Goal: Task Accomplishment & Management: Complete application form

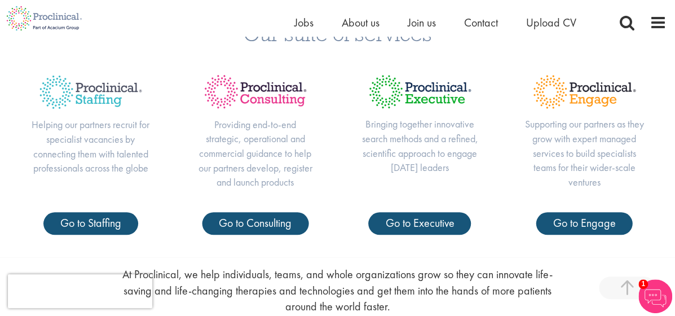
scroll to position [388, 0]
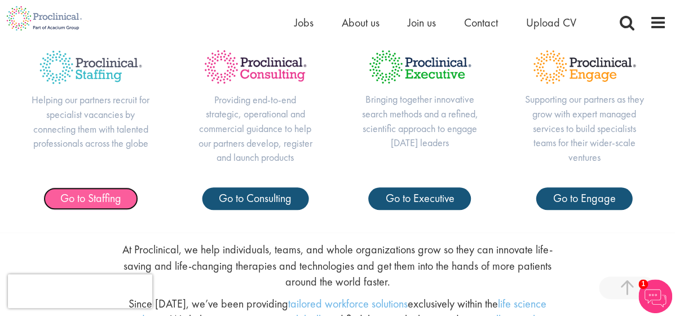
click at [100, 200] on span "Go to Staffing" at bounding box center [90, 198] width 61 height 15
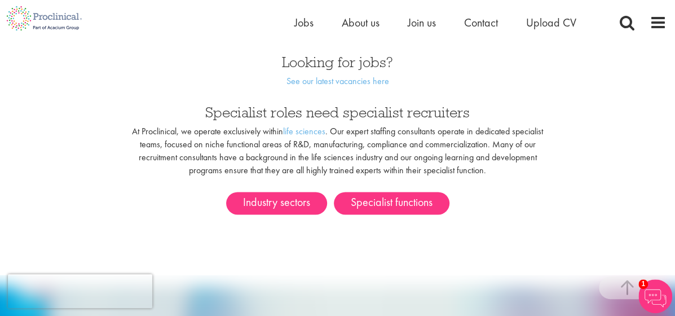
scroll to position [663, 0]
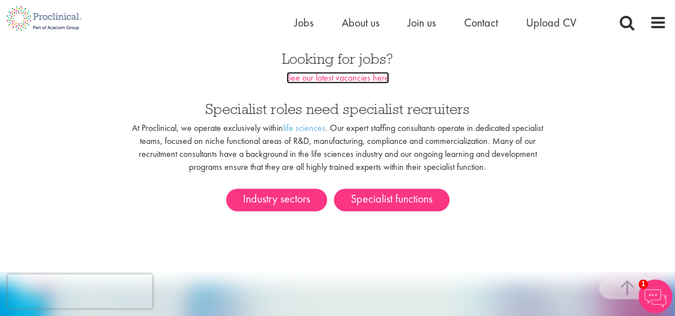
click at [323, 79] on link "See our latest vacancies here" at bounding box center [337, 78] width 103 height 12
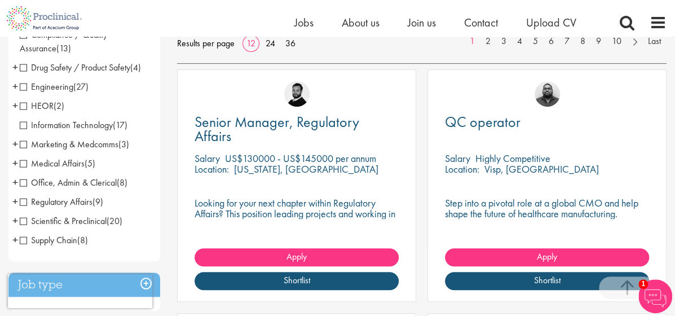
scroll to position [186, 0]
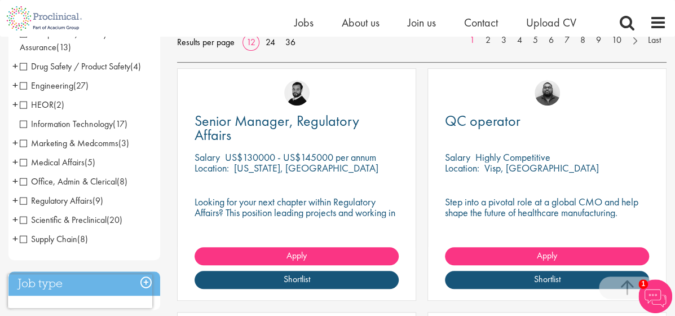
click at [25, 145] on span "Marketing & Medcomms" at bounding box center [69, 143] width 99 height 12
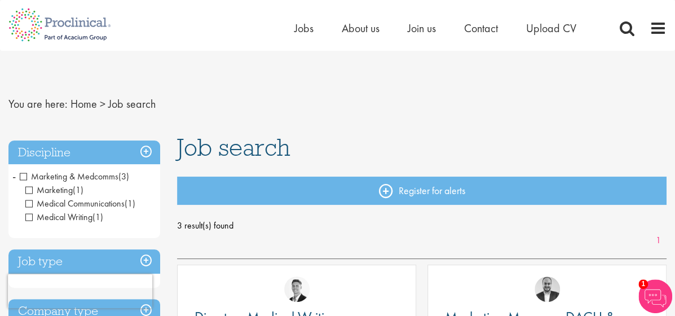
click at [26, 175] on span "Marketing & Medcomms" at bounding box center [69, 176] width 99 height 12
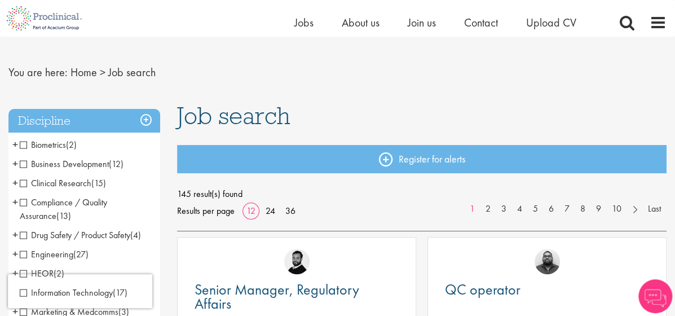
scroll to position [29, 0]
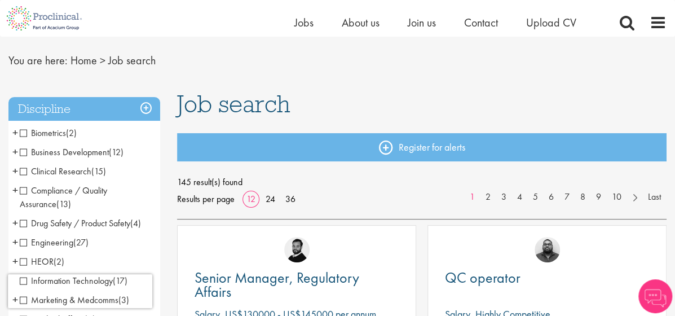
click at [24, 152] on span "Business Development" at bounding box center [64, 152] width 89 height 12
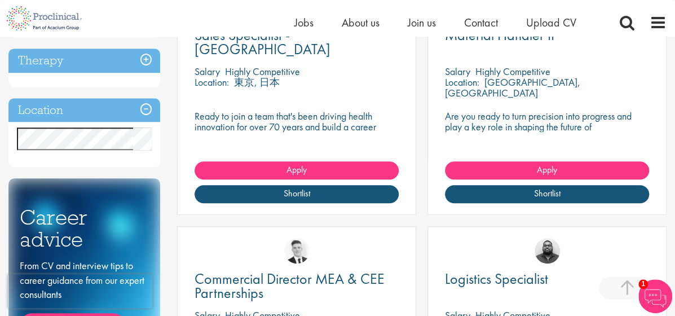
scroll to position [270, 0]
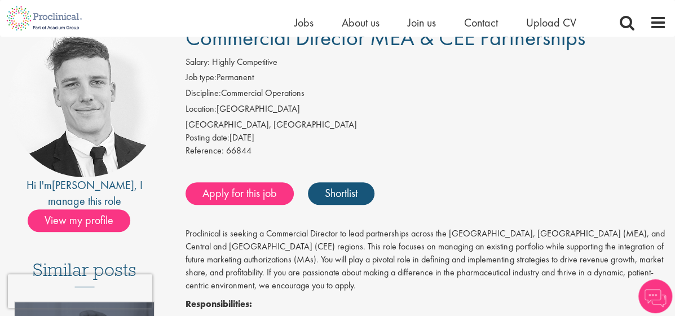
scroll to position [132, 0]
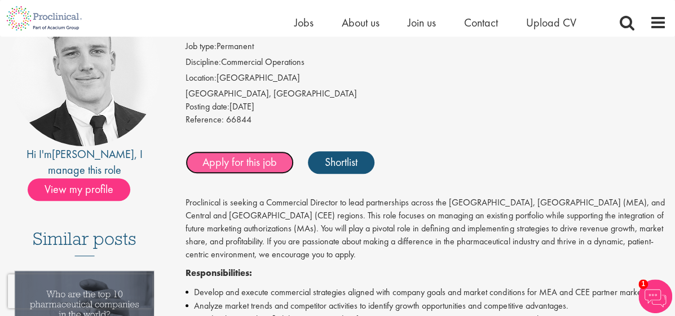
click at [263, 162] on link "Apply for this job" at bounding box center [240, 162] width 108 height 23
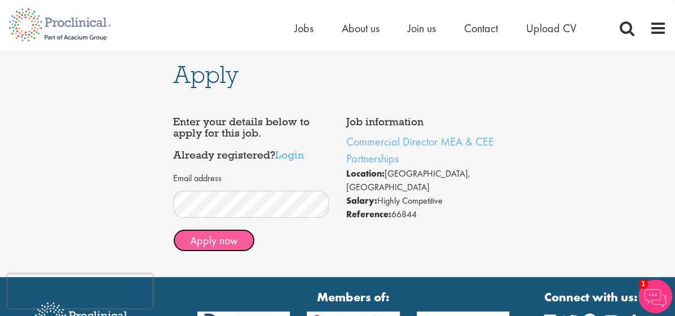
click at [215, 242] on button "Apply now" at bounding box center [214, 240] width 82 height 23
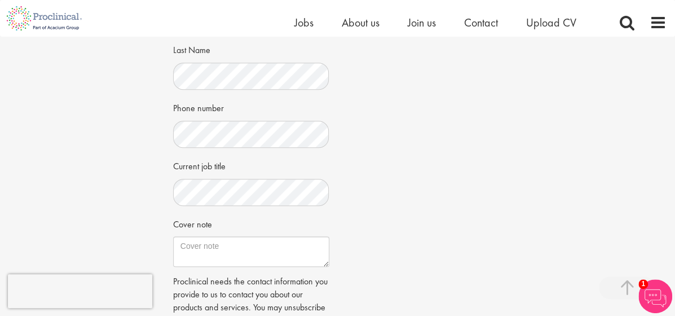
scroll to position [266, 0]
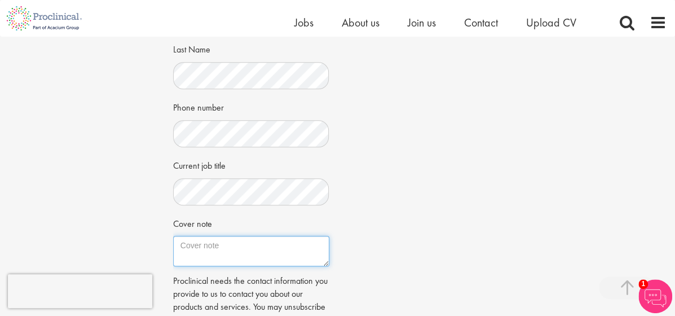
click at [180, 245] on textarea "Cover note" at bounding box center [251, 251] width 156 height 30
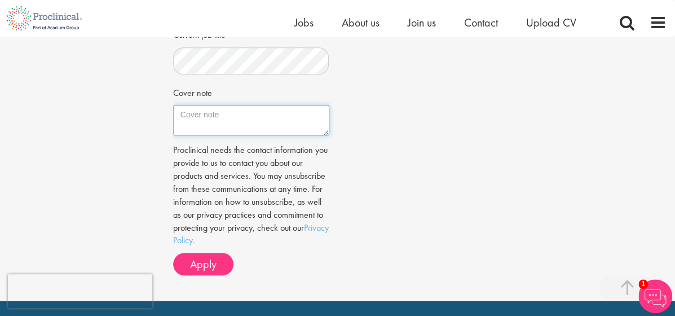
scroll to position [398, 0]
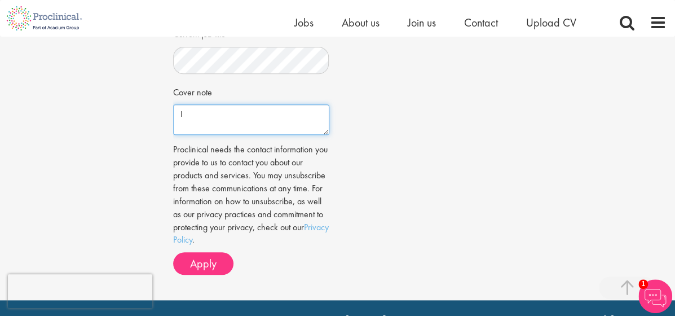
type textarea "I"
type textarea "T"
type textarea "H"
click at [306, 119] on textarea "I am interested in this role, having hd succesful 10 + years" at bounding box center [251, 119] width 156 height 30
click at [199, 125] on textarea "I am interested in this role, having had succesful 10 + years" at bounding box center [251, 119] width 156 height 30
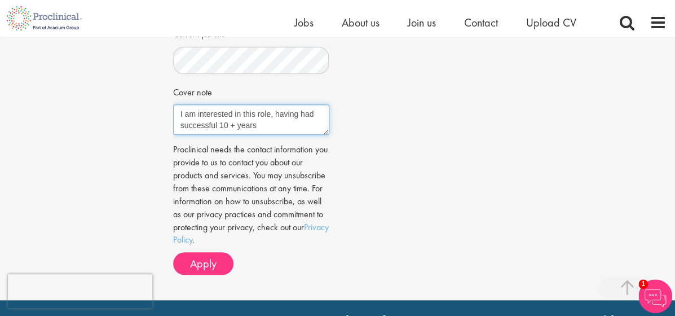
click at [261, 125] on textarea "I am interested in this role, having had successful 10 + years" at bounding box center [251, 119] width 156 height 30
click at [311, 130] on textarea "I am interested in this role, having had successful 10 + years commercializing …" at bounding box center [251, 119] width 156 height 30
click at [233, 123] on textarea "I am interested in this role, having had successful 10 + years commercializing …" at bounding box center [251, 119] width 156 height 30
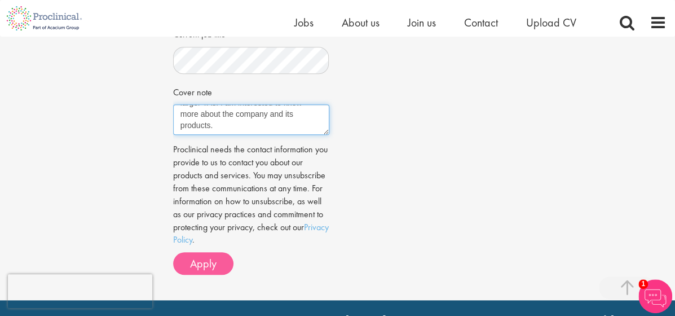
type textarea "I am interested in this role, having had successful 10 + years commercializing …"
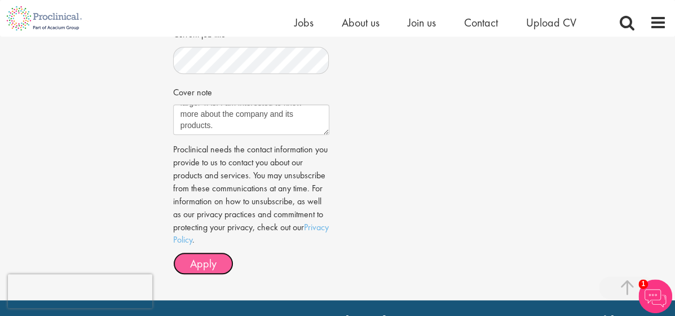
click at [206, 261] on span "Apply" at bounding box center [203, 263] width 27 height 15
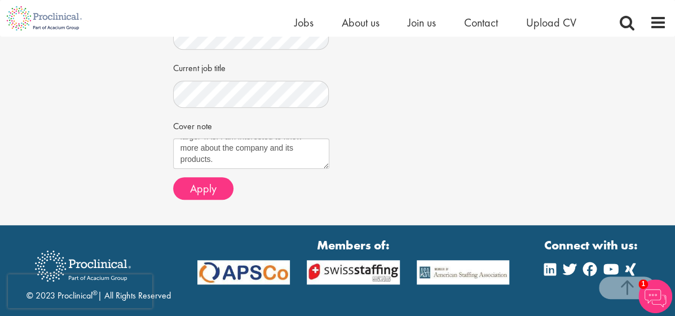
scroll to position [364, 0]
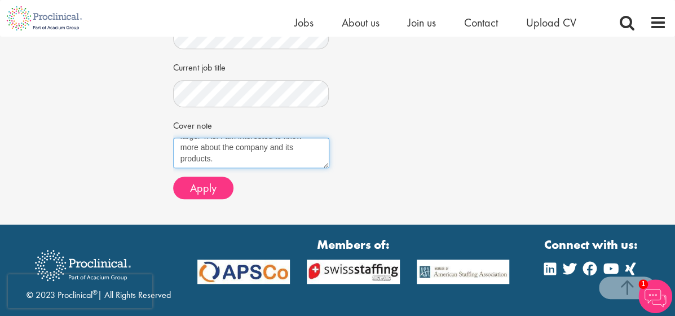
click at [242, 160] on textarea "I am interested in this role, having had successful 10 + years commercializing …" at bounding box center [251, 153] width 156 height 30
click at [255, 156] on textarea "I am interested in this role, having had successful 10 + years commercializing …" at bounding box center [251, 153] width 156 height 30
click at [241, 161] on textarea "I am interested in this role, having had successful 10 + years commercializing …" at bounding box center [251, 153] width 156 height 30
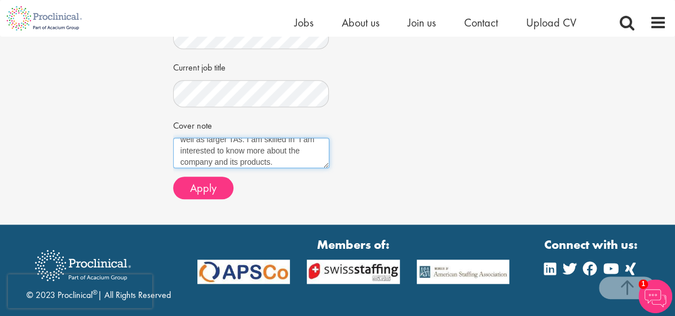
scroll to position [94, 0]
click at [211, 154] on textarea "I am interested in this role, having had successful 10 + years commercializing …" at bounding box center [251, 153] width 156 height 30
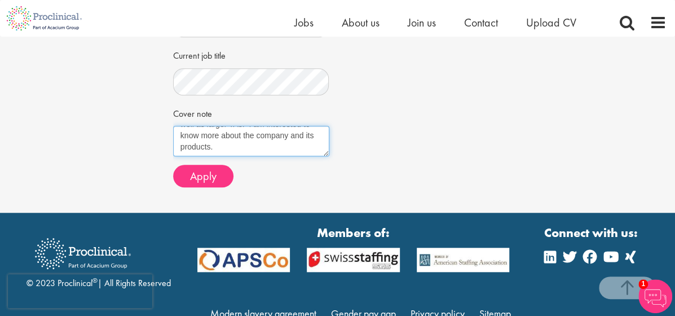
scroll to position [377, 0]
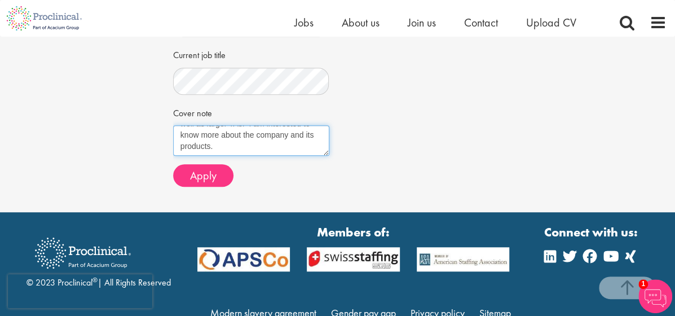
click at [280, 148] on textarea "I am interested in this role, having had successful 10 + years commercializing …" at bounding box center [251, 140] width 156 height 30
type textarea "I am interested in this role, having had successful 10 + years commercializing …"
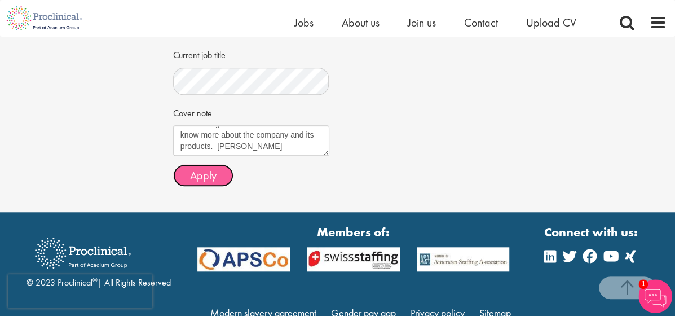
click at [208, 175] on span "Apply" at bounding box center [203, 175] width 27 height 15
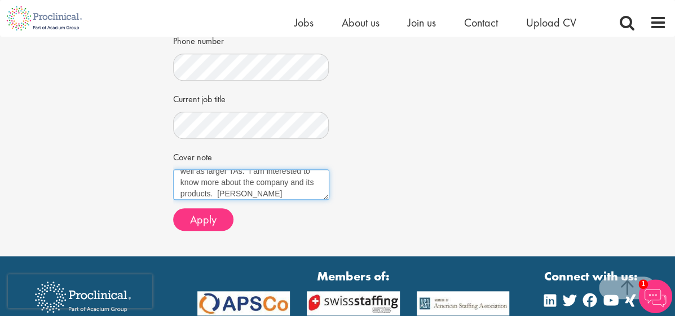
scroll to position [101, 0]
drag, startPoint x: 177, startPoint y: 178, endPoint x: 314, endPoint y: 195, distance: 137.5
click at [314, 195] on textarea "I am interested in this role, having had successful 10 + years commercializing …" at bounding box center [251, 184] width 156 height 30
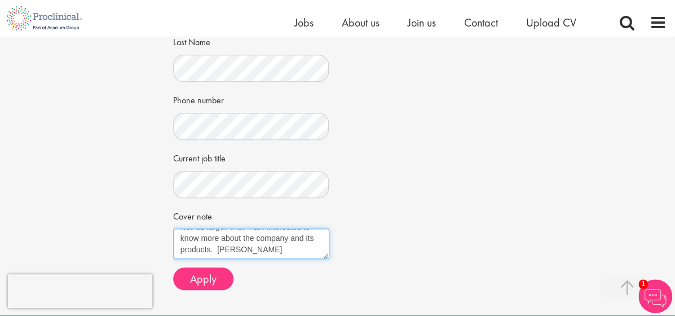
scroll to position [431, 0]
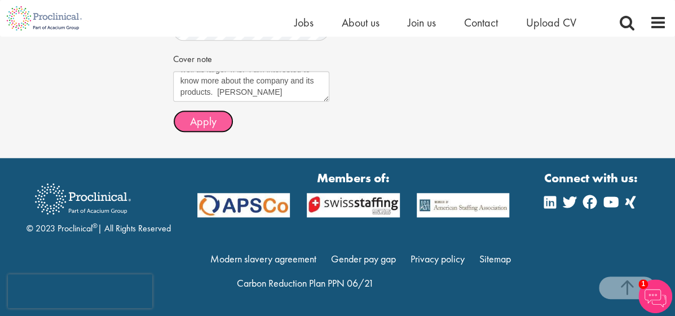
click at [209, 119] on span "Apply" at bounding box center [203, 121] width 27 height 15
